Goal: Information Seeking & Learning: Learn about a topic

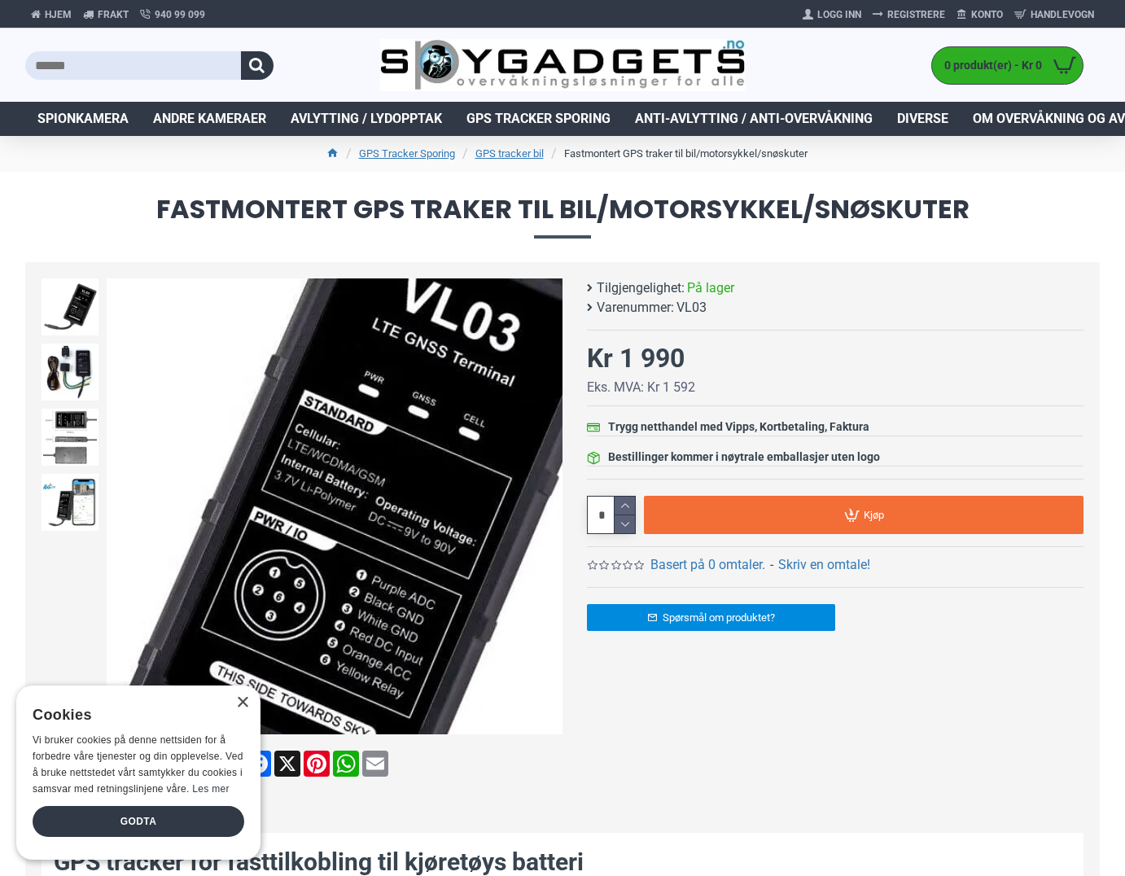
click at [476, 467] on img at bounding box center [335, 506] width 456 height 456
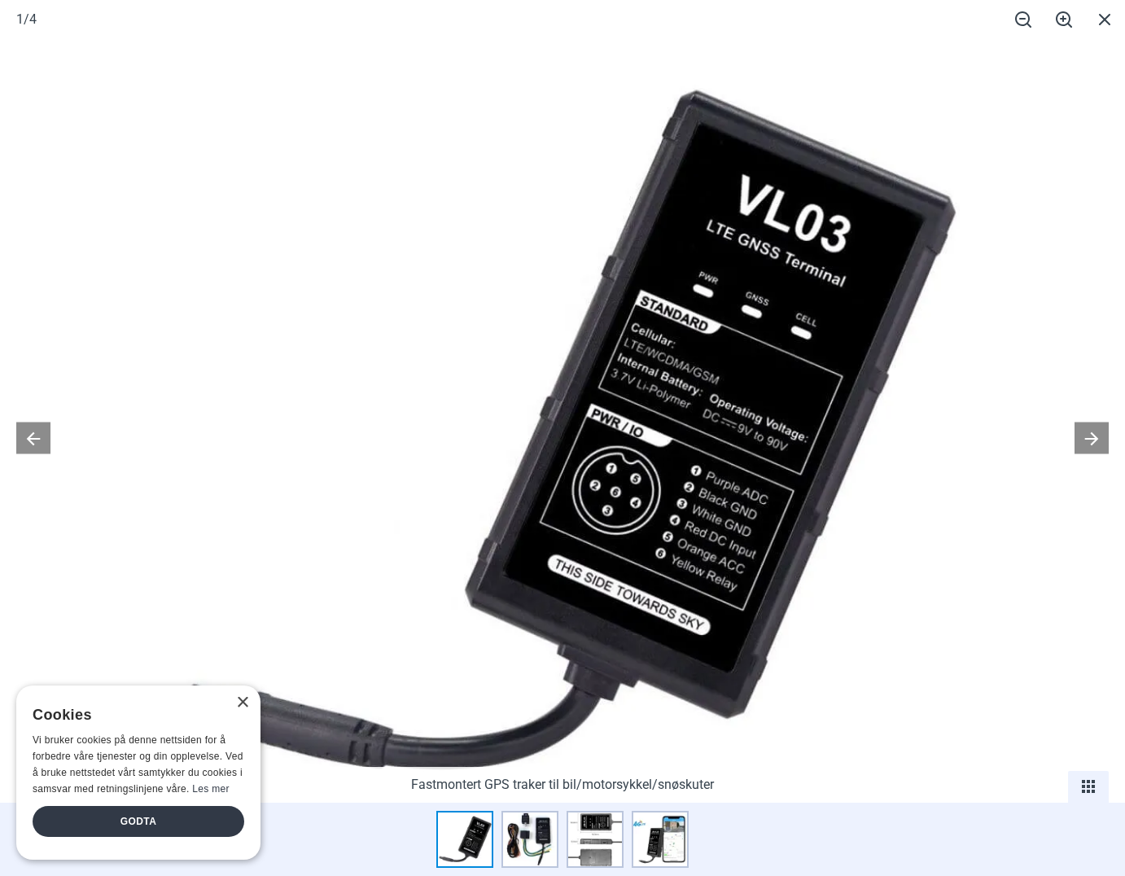
scroll to position [445, 0]
click at [1084, 440] on button at bounding box center [1092, 439] width 34 height 32
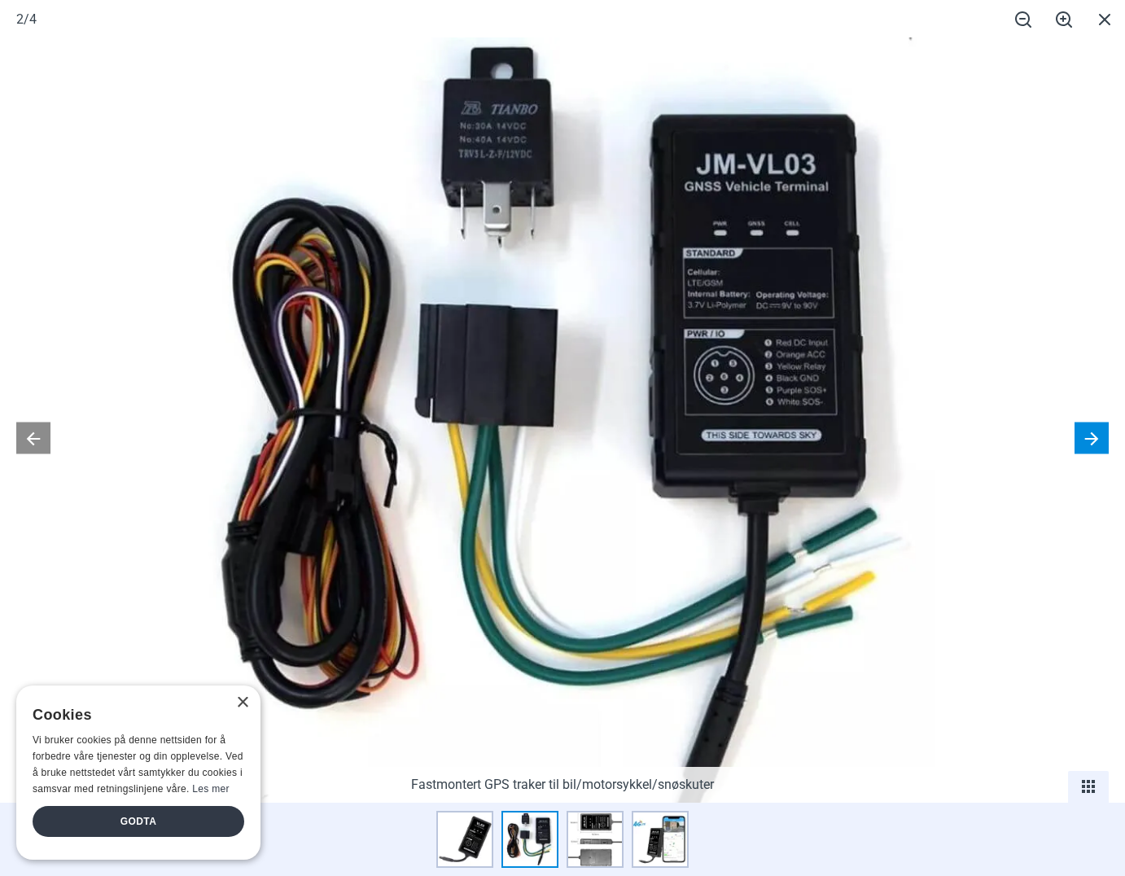
click at [1084, 440] on button at bounding box center [1092, 439] width 34 height 32
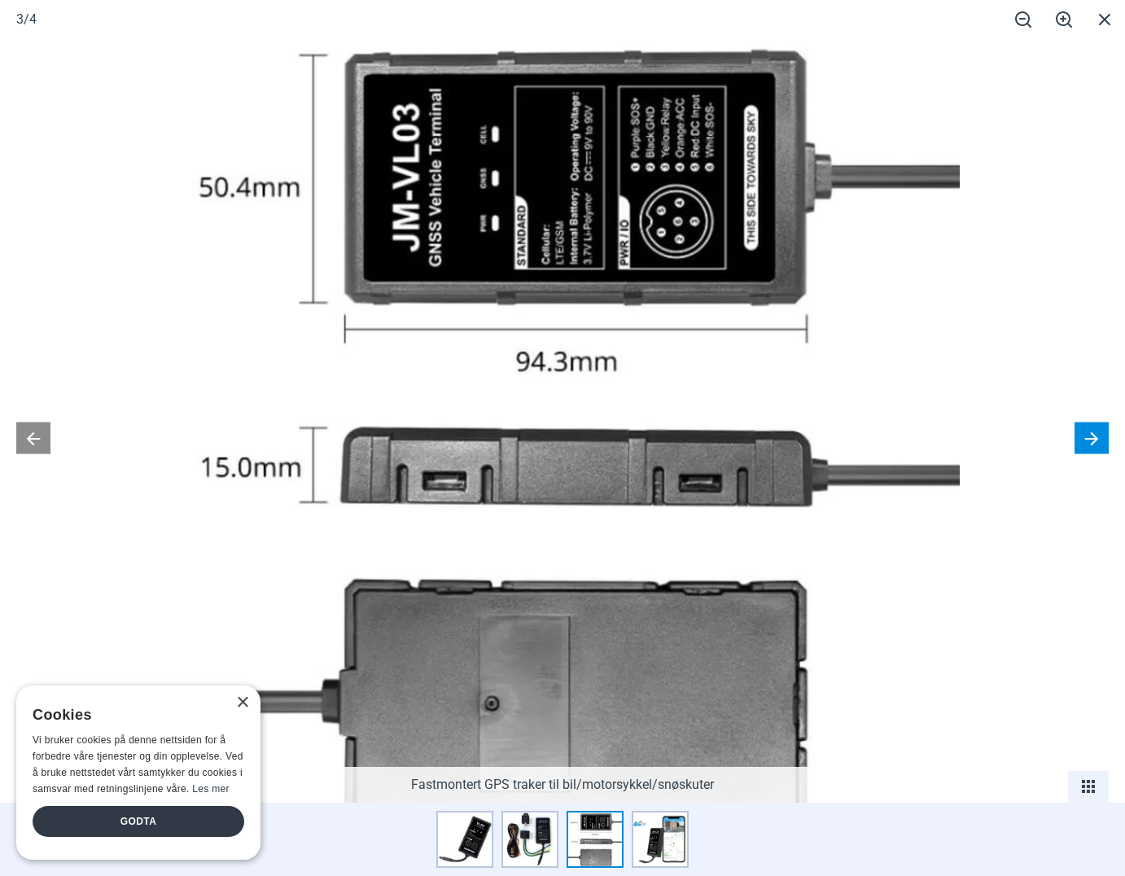
click at [1084, 440] on button at bounding box center [1092, 439] width 34 height 32
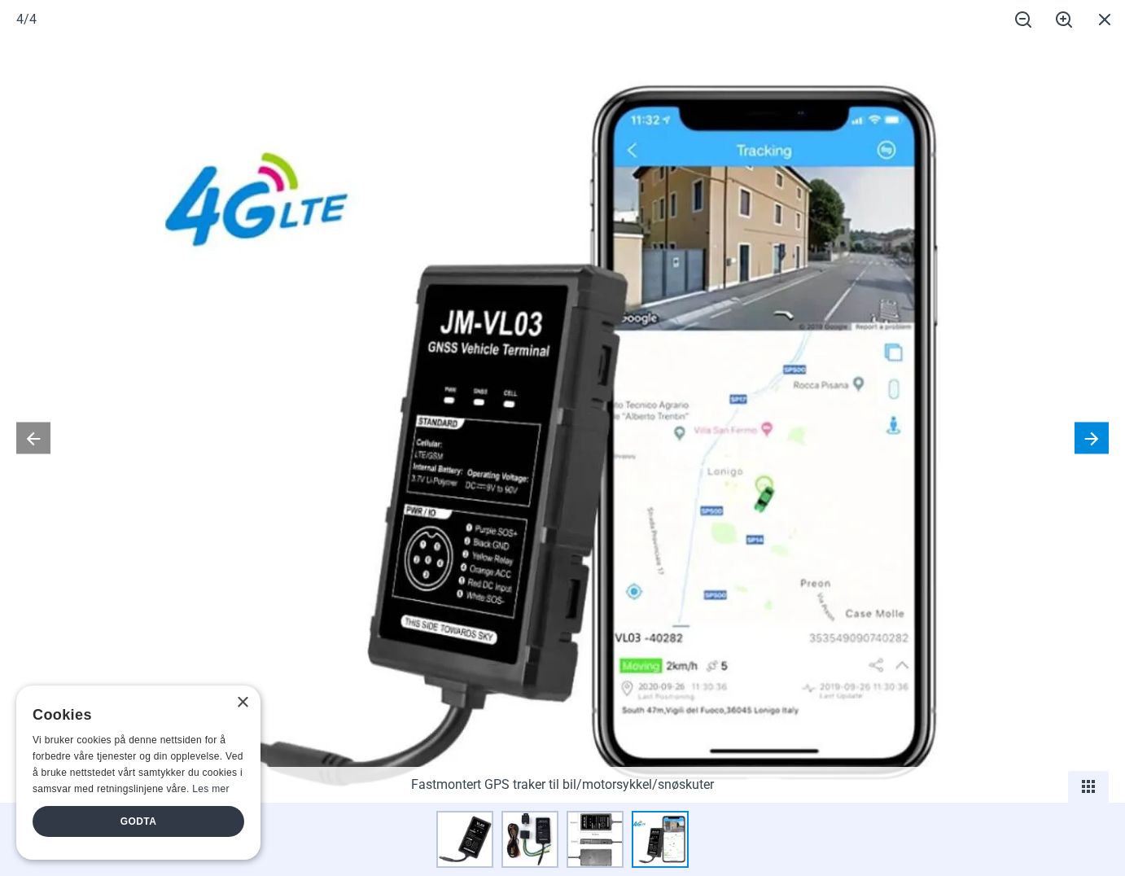
click at [1084, 440] on button at bounding box center [1092, 439] width 34 height 32
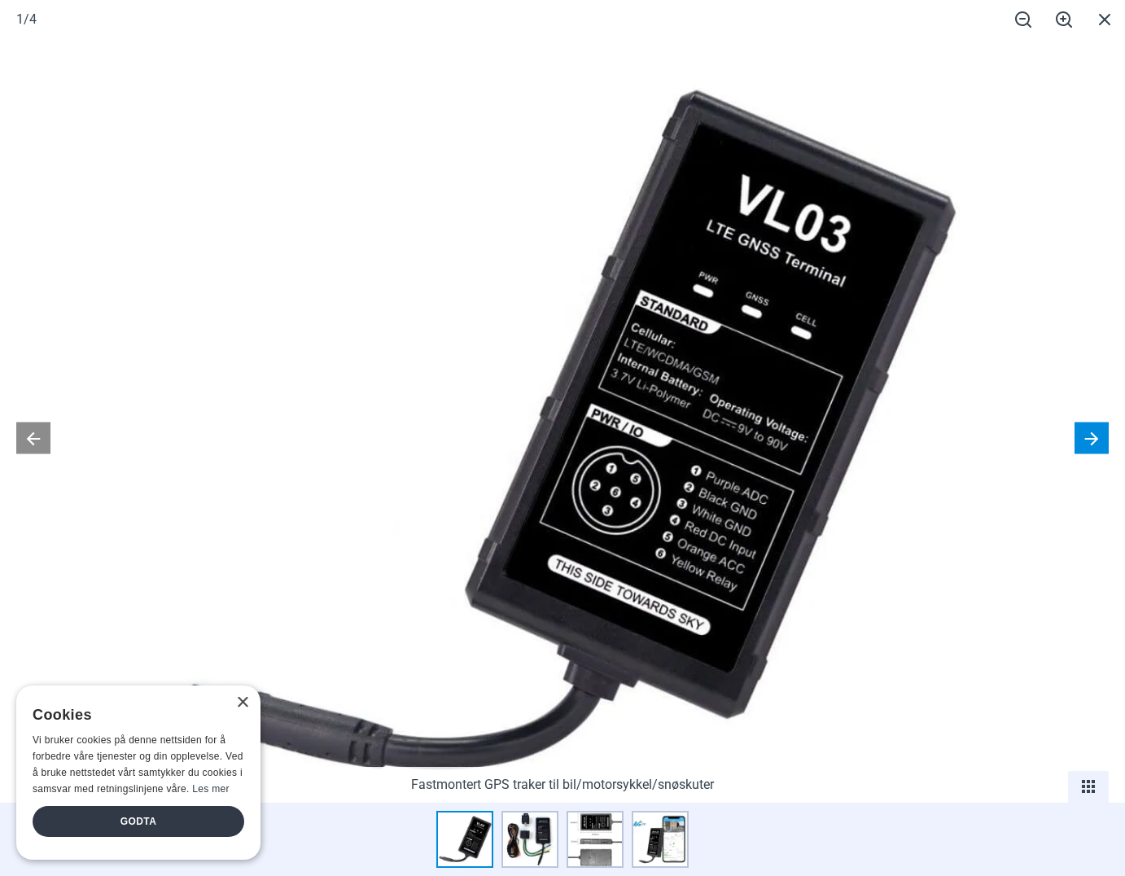
click at [1084, 440] on button at bounding box center [1092, 439] width 34 height 32
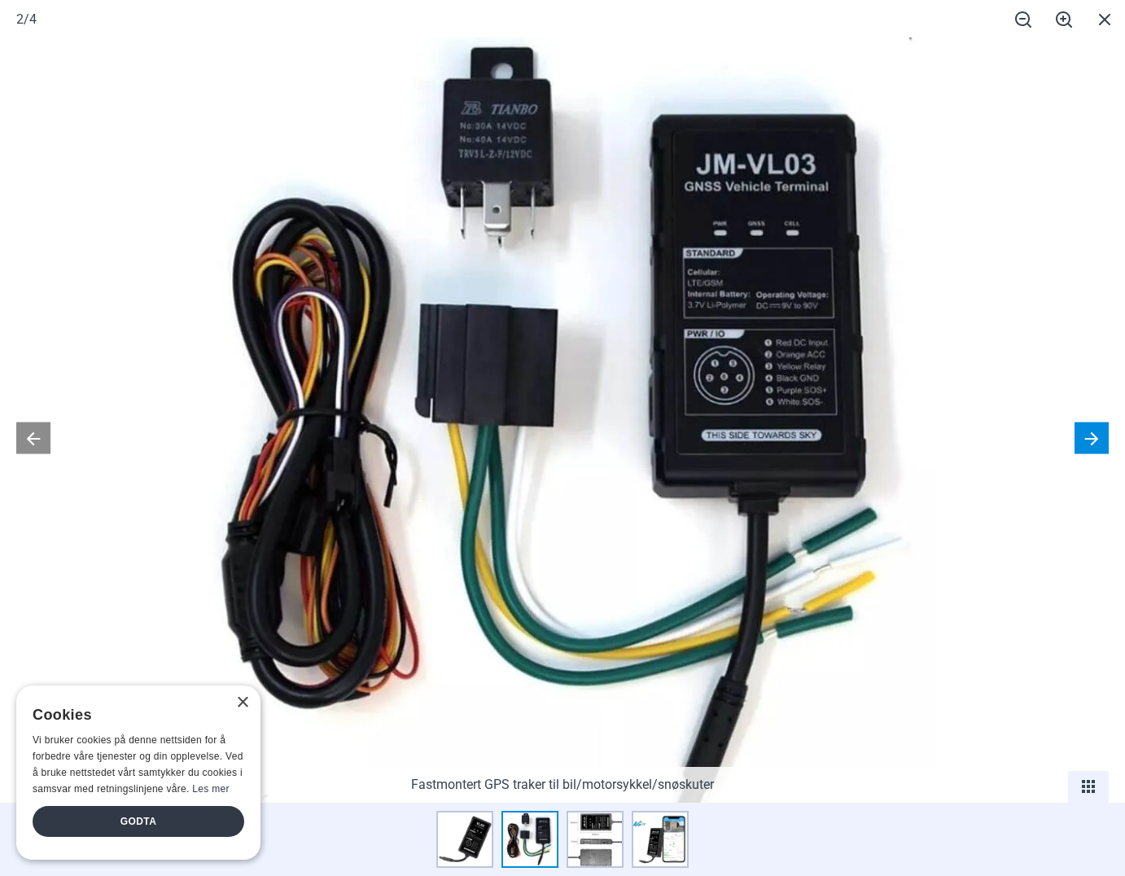
click at [1084, 440] on button at bounding box center [1092, 439] width 34 height 32
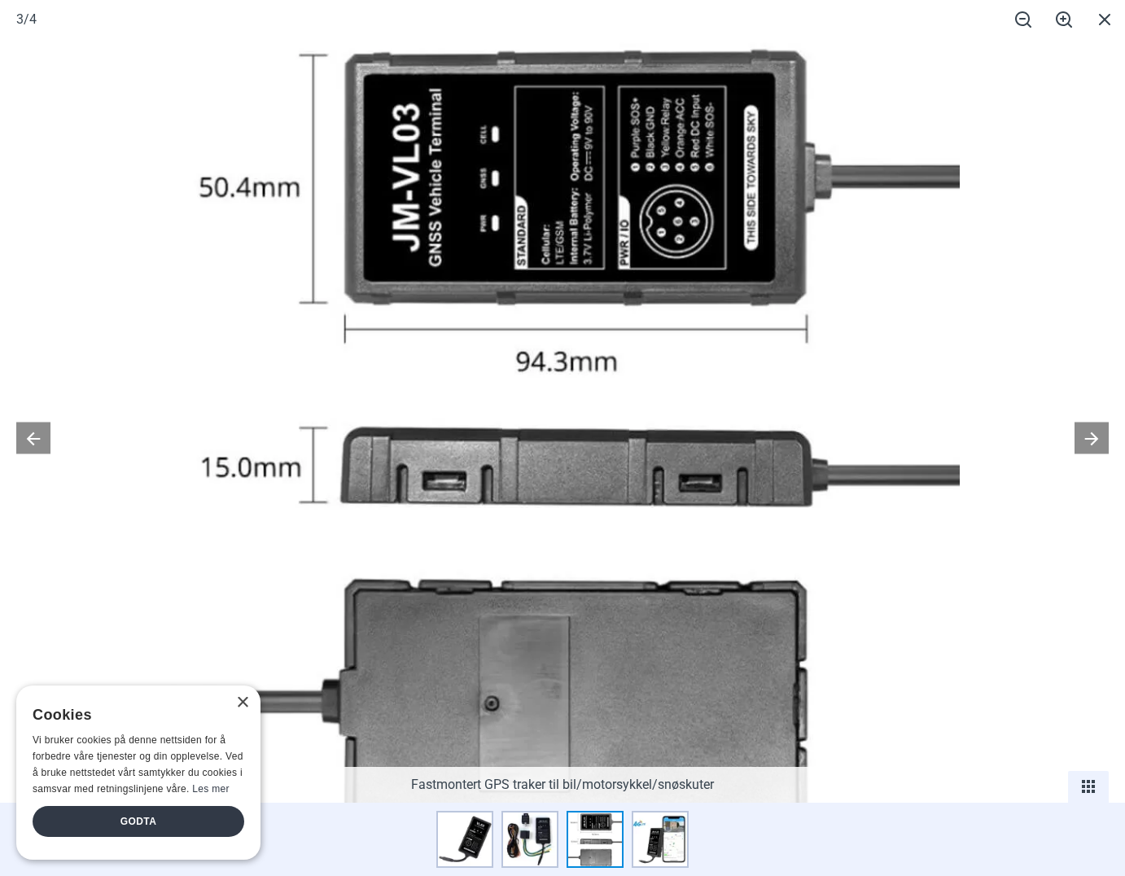
scroll to position [650, 0]
click at [1107, 20] on span at bounding box center [1105, 19] width 41 height 38
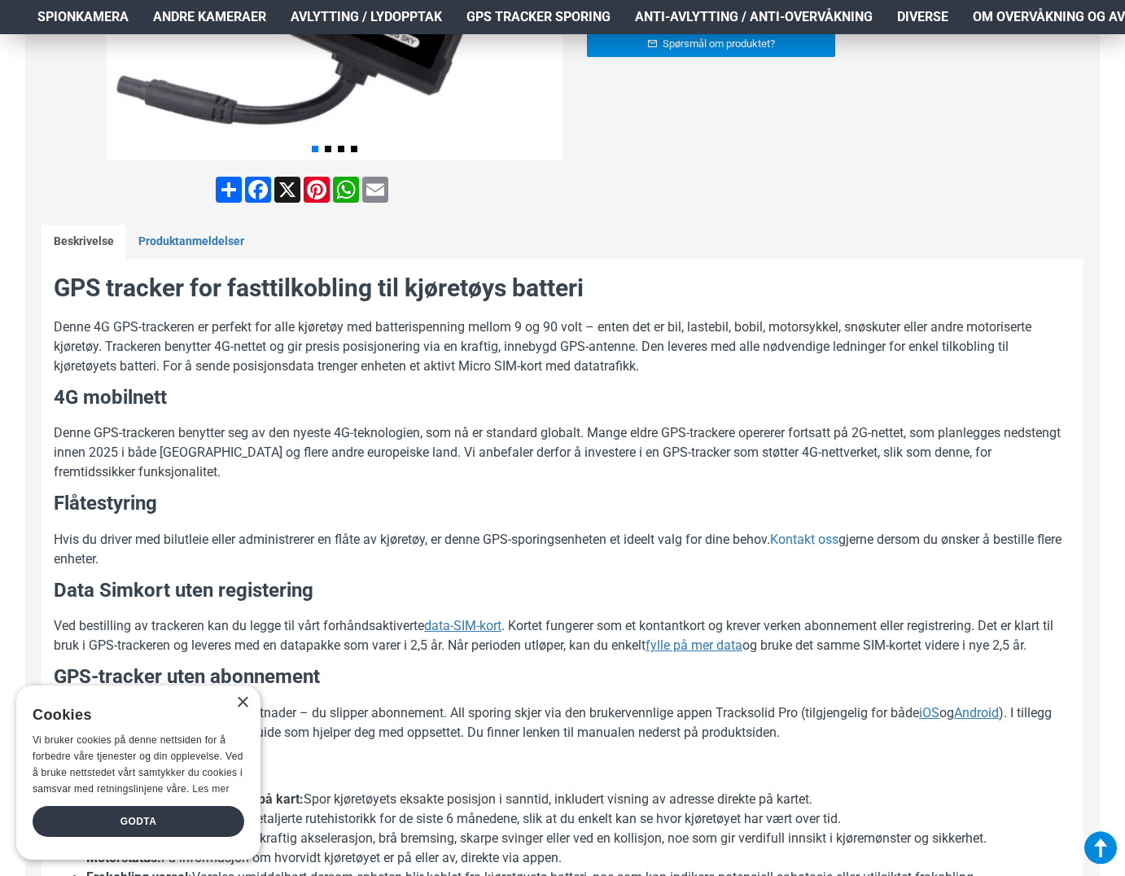
scroll to position [575, 0]
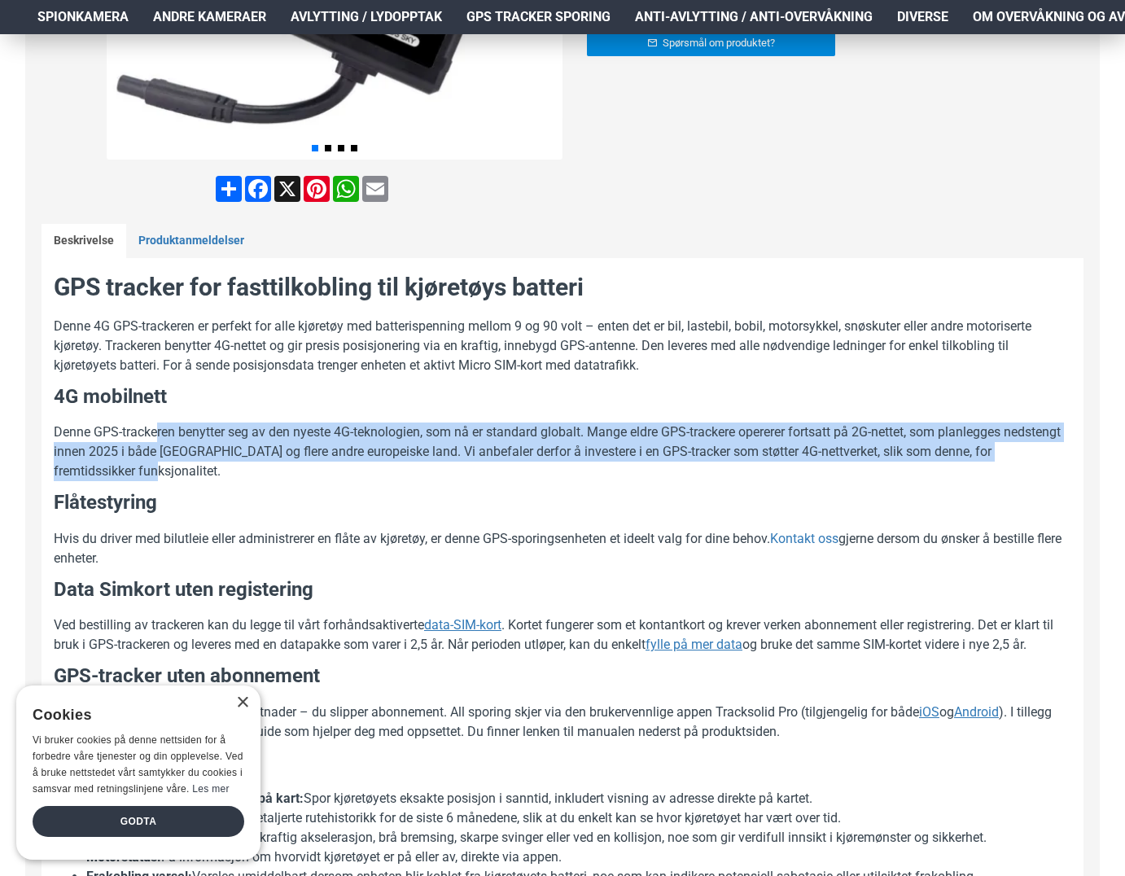
drag, startPoint x: 155, startPoint y: 432, endPoint x: 188, endPoint y: 460, distance: 43.9
click at [188, 460] on p "Denne GPS-trackeren benytter seg av den nyeste 4G-teknologien, som nå er standa…" at bounding box center [563, 452] width 1018 height 59
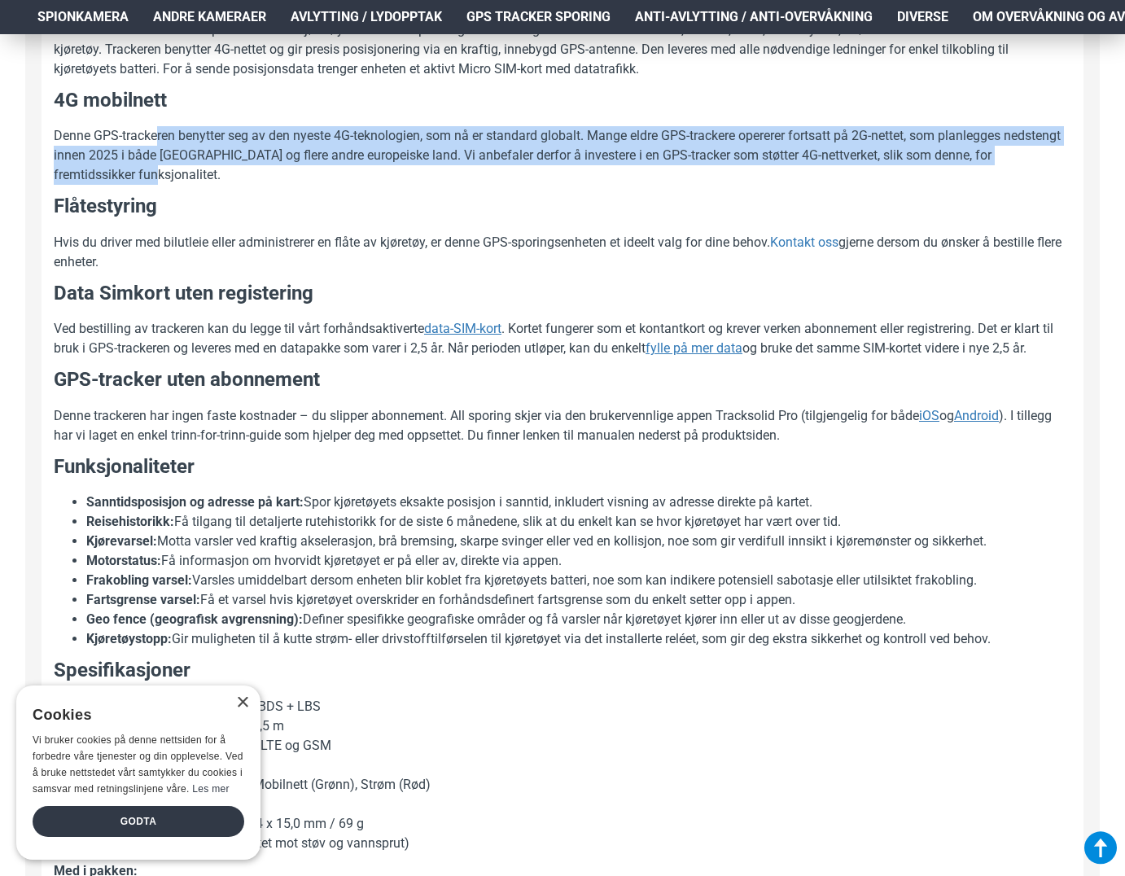
scroll to position [875, 0]
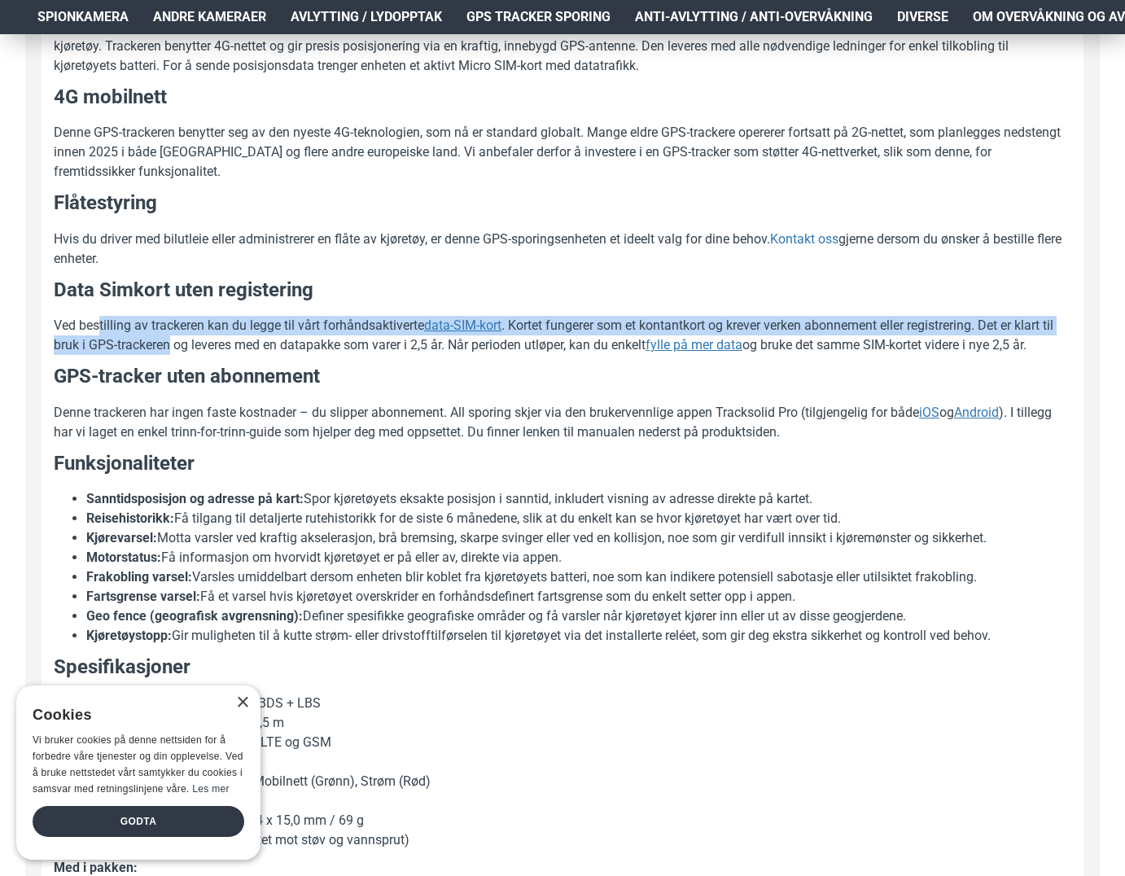
drag, startPoint x: 99, startPoint y: 326, endPoint x: 172, endPoint y: 346, distance: 76.1
click at [172, 346] on p "Ved bestilling av trackeren kan du legge til vårt forhåndsaktiverte data-SIM-ko…" at bounding box center [563, 335] width 1018 height 39
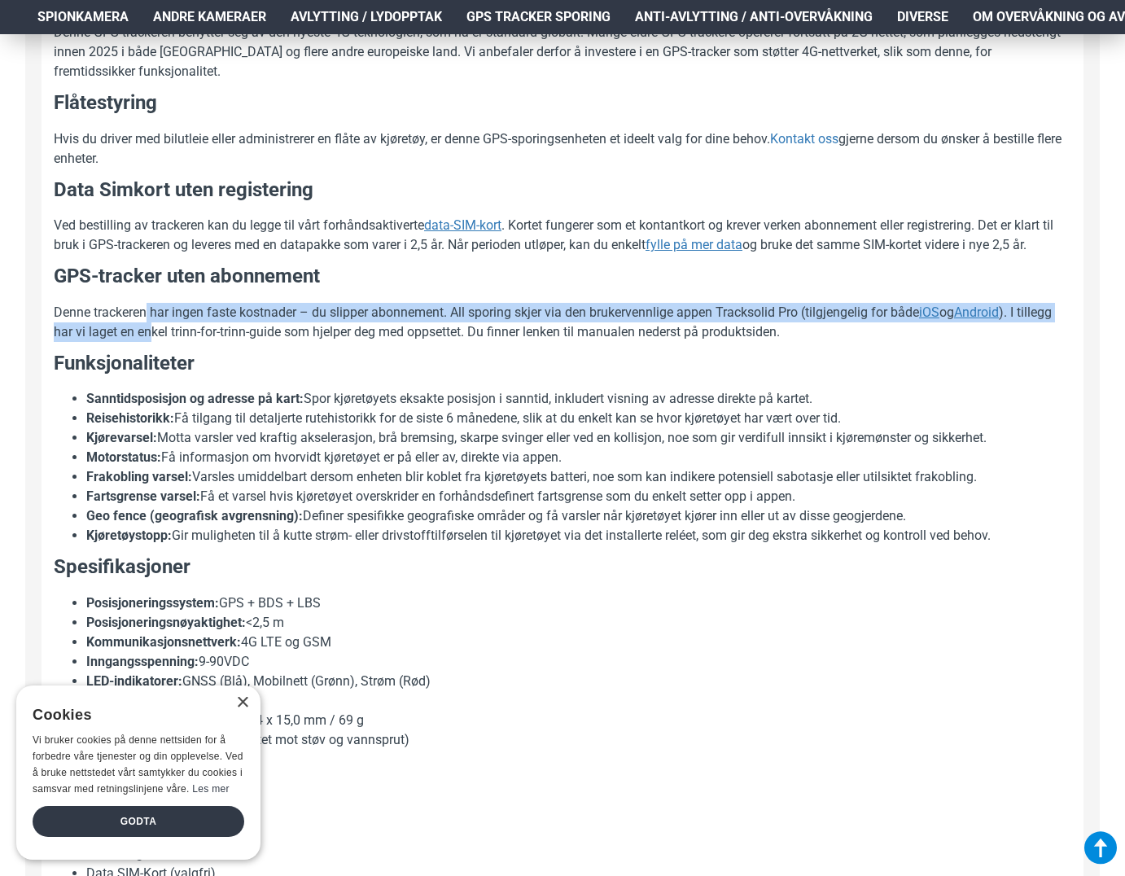
scroll to position [976, 0]
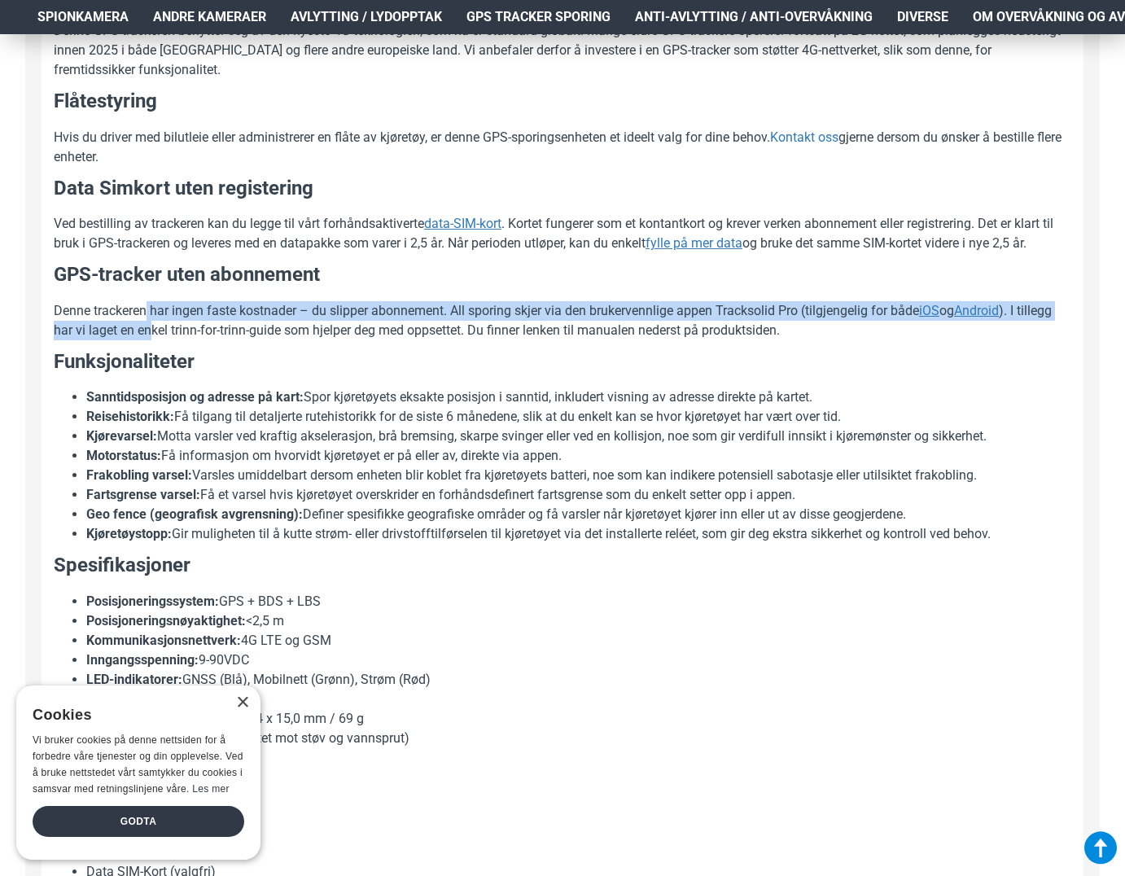
drag, startPoint x: 145, startPoint y: 313, endPoint x: 151, endPoint y: 327, distance: 15.3
click at [151, 327] on p "Denne trackeren har ingen faste kostnader – du slipper abonnement. All sporing …" at bounding box center [563, 320] width 1018 height 39
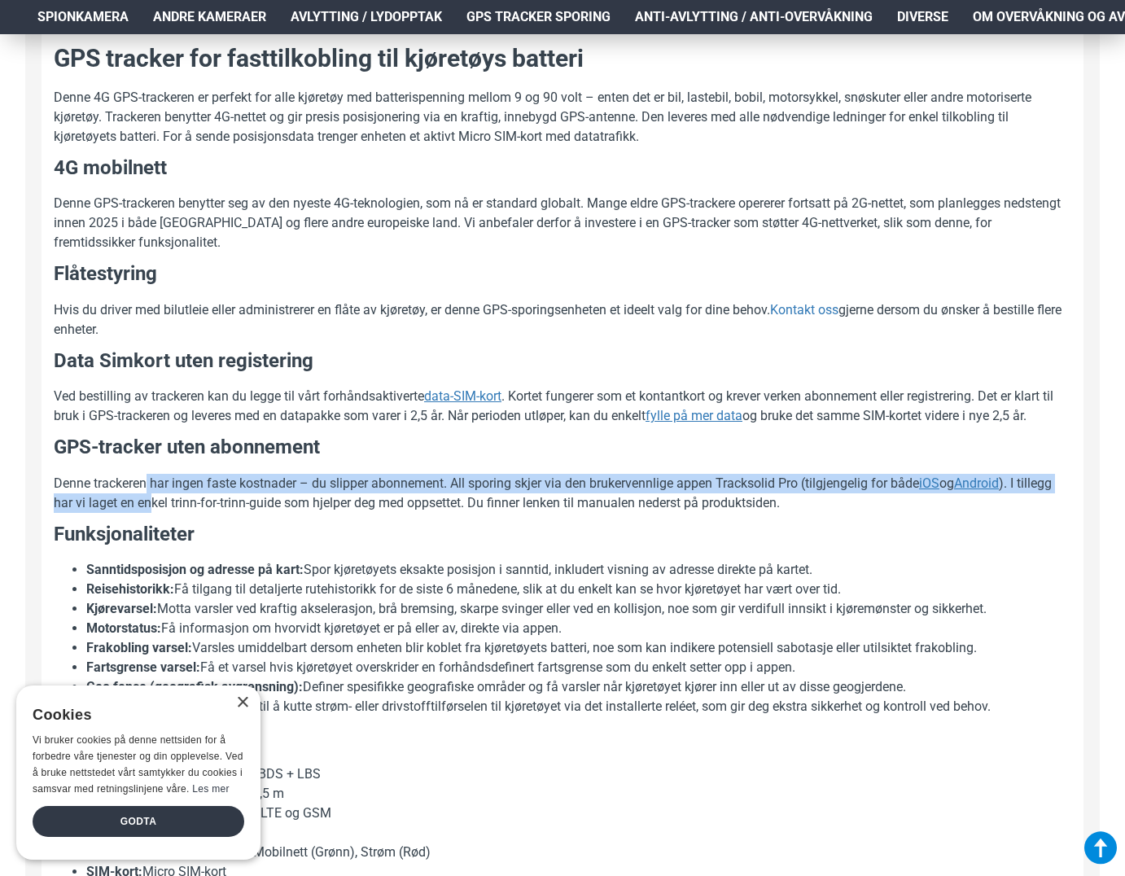
scroll to position [805, 0]
click at [464, 394] on u "data-SIM-kort" at bounding box center [462, 395] width 77 height 15
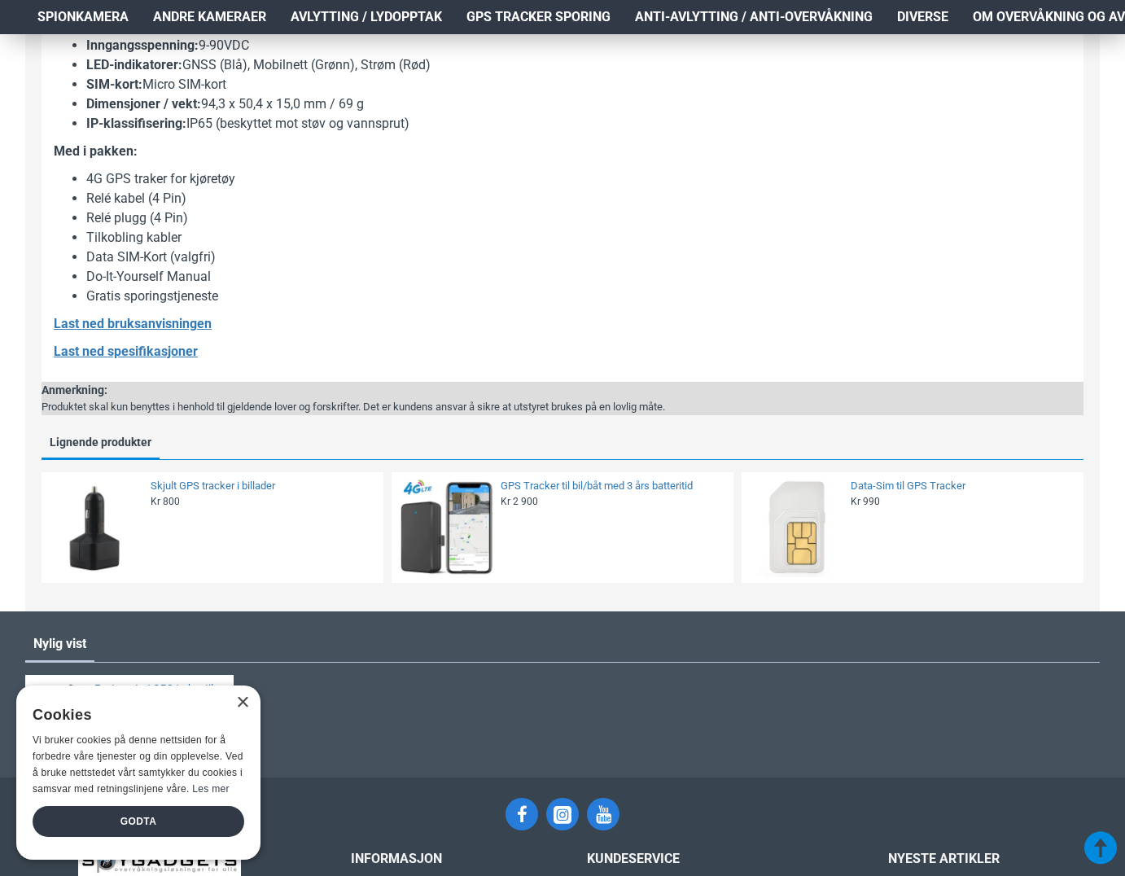
scroll to position [1592, 0]
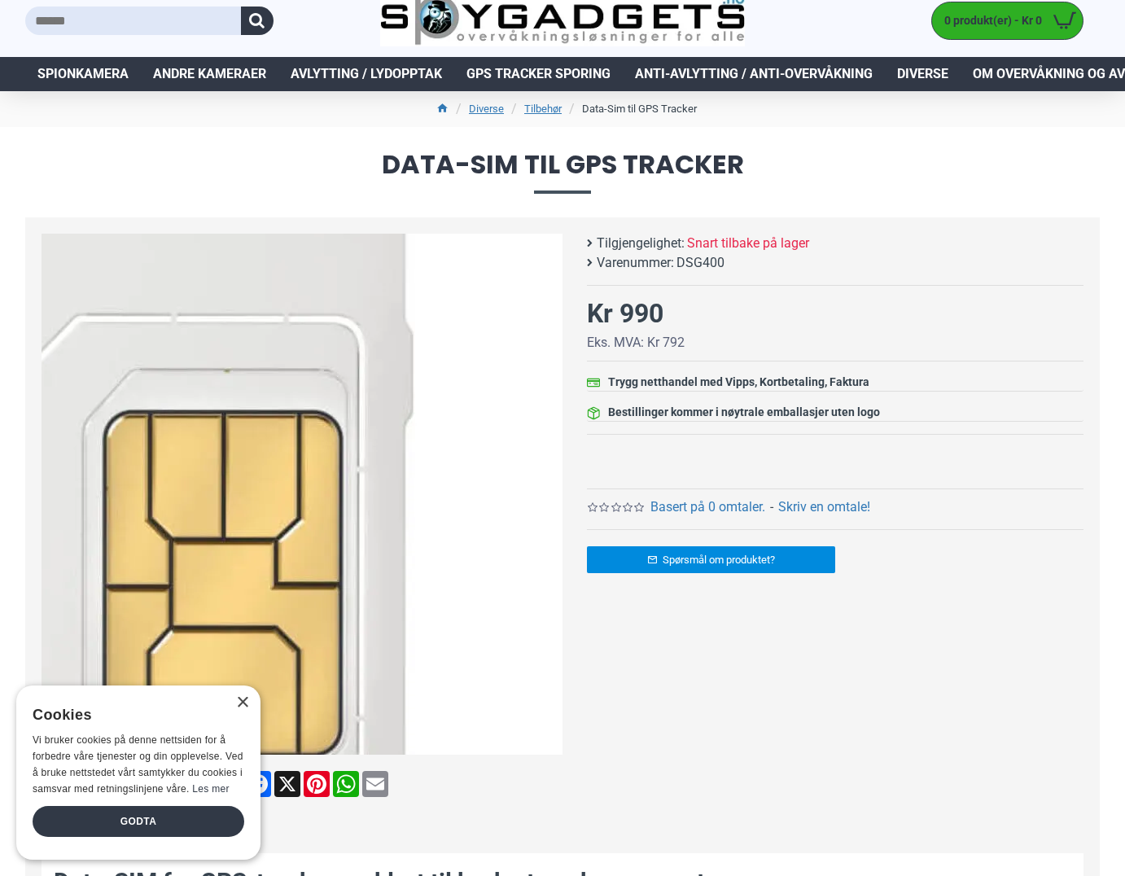
scroll to position [29, 0]
